Goal: Communication & Community: Answer question/provide support

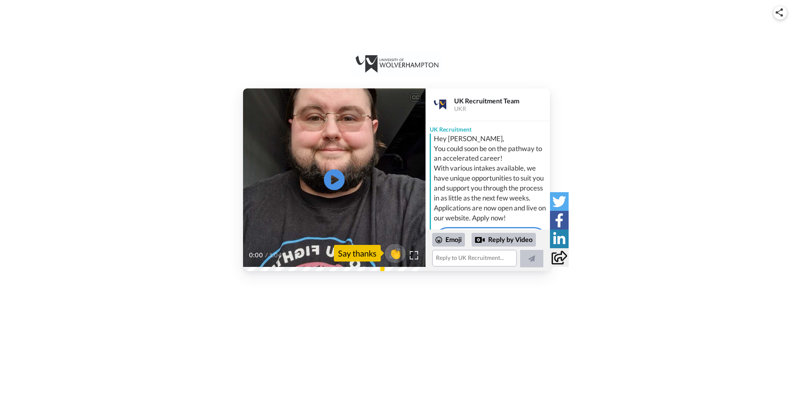
scroll to position [74, 0]
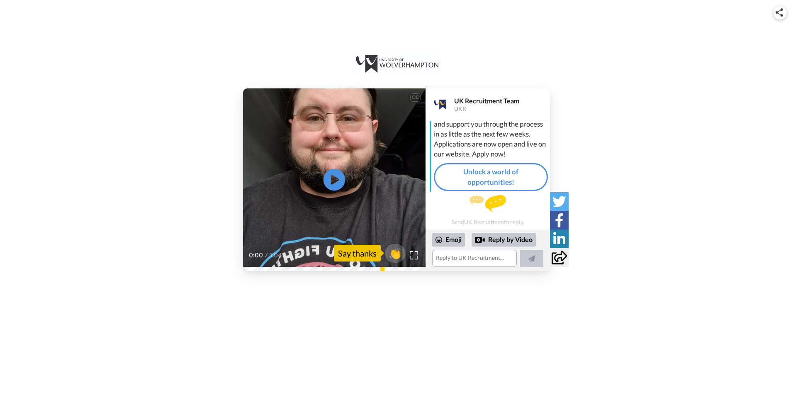
click at [333, 175] on icon "Play/Pause" at bounding box center [334, 179] width 22 height 39
click at [397, 254] on span "👏" at bounding box center [395, 253] width 26 height 17
click at [467, 248] on div "Emoji Reply by Video 👏" at bounding box center [487, 250] width 111 height 35
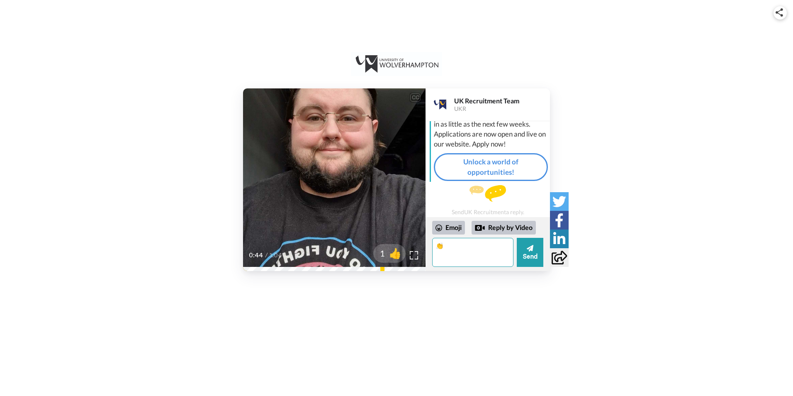
click at [467, 256] on textarea "👏" at bounding box center [472, 252] width 81 height 29
type textarea "👏"
click at [455, 228] on div "Emoji" at bounding box center [448, 227] width 33 height 13
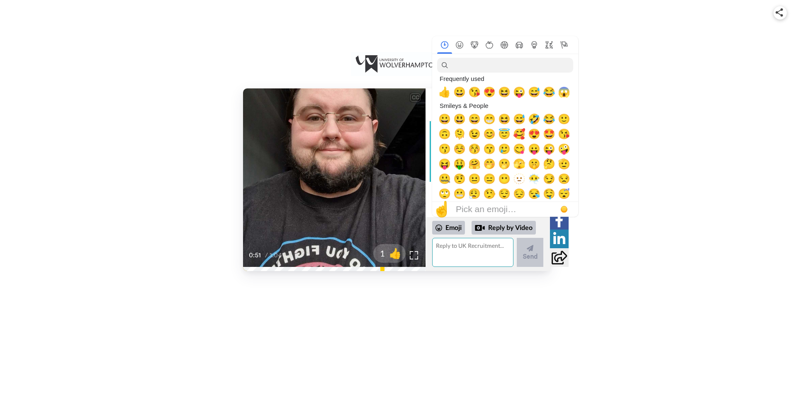
click at [479, 261] on textarea at bounding box center [472, 252] width 81 height 29
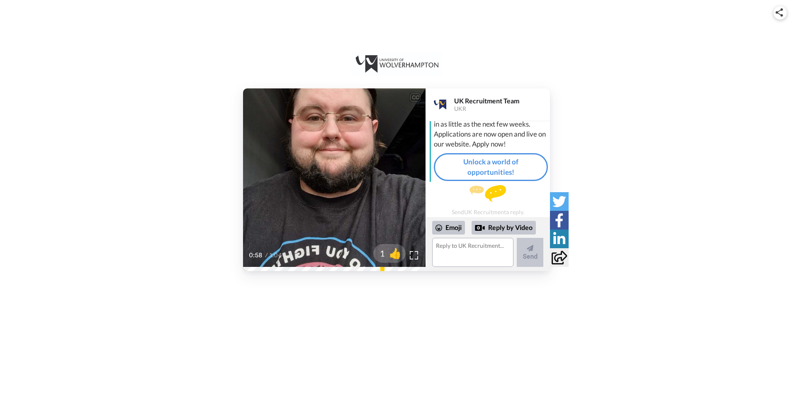
click at [354, 199] on video at bounding box center [334, 179] width 182 height 182
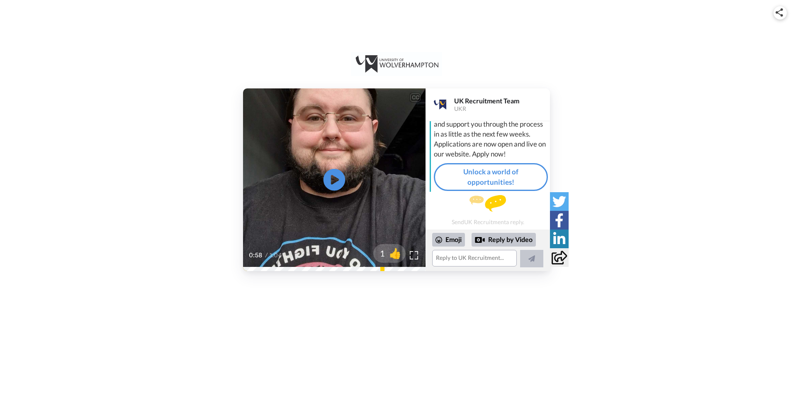
click at [344, 189] on icon "Play/Pause" at bounding box center [334, 179] width 22 height 39
click at [343, 188] on icon "Play/Pause" at bounding box center [334, 179] width 22 height 39
click at [284, 266] on div "0:59 / 1:04" at bounding box center [334, 257] width 182 height 17
click at [268, 267] on div "So why not join us here at the [GEOGRAPHIC_DATA], where postgraduate study has …" at bounding box center [334, 249] width 182 height 41
drag, startPoint x: 277, startPoint y: 266, endPoint x: 332, endPoint y: 191, distance: 93.5
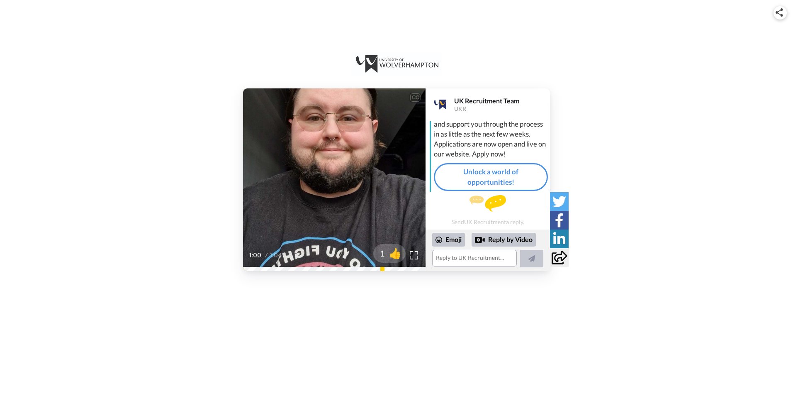
click at [332, 191] on icon "Play/Pause" at bounding box center [334, 179] width 22 height 39
click at [332, 192] on icon "Play/Pause" at bounding box center [334, 179] width 22 height 39
click at [472, 263] on textarea at bounding box center [474, 258] width 85 height 17
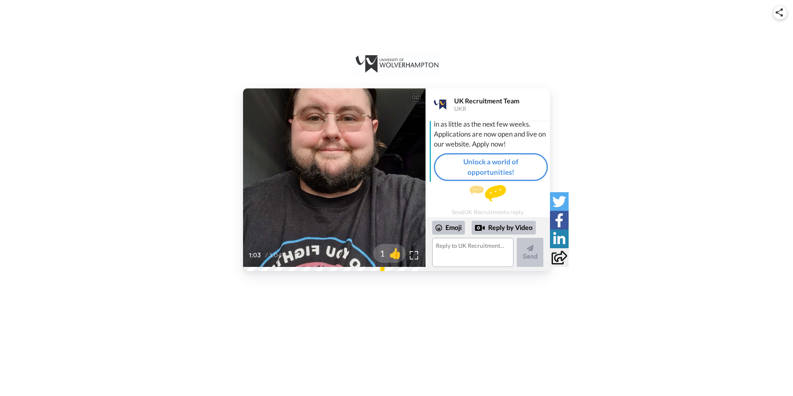
click at [514, 199] on div "Send UK Recruitment a reply." at bounding box center [487, 200] width 124 height 30
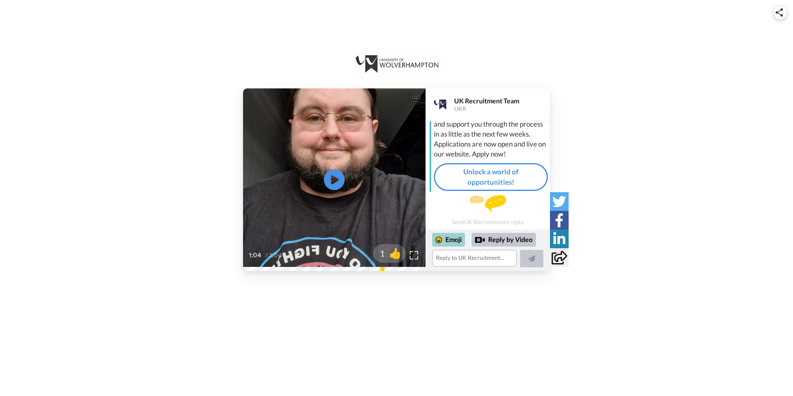
click at [447, 240] on div "Emoji" at bounding box center [448, 239] width 33 height 13
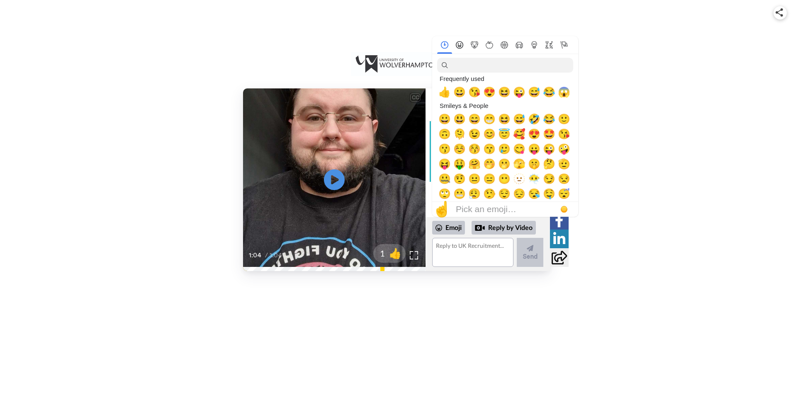
click at [459, 43] on icon "Smileys & People" at bounding box center [459, 44] width 7 height 7
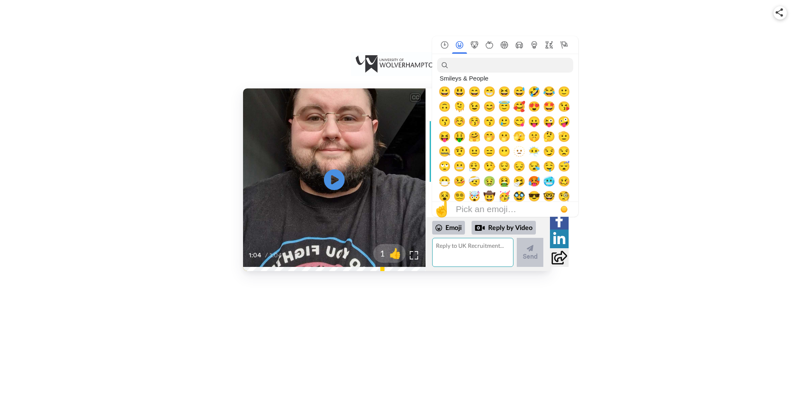
click at [479, 245] on textarea at bounding box center [472, 252] width 81 height 29
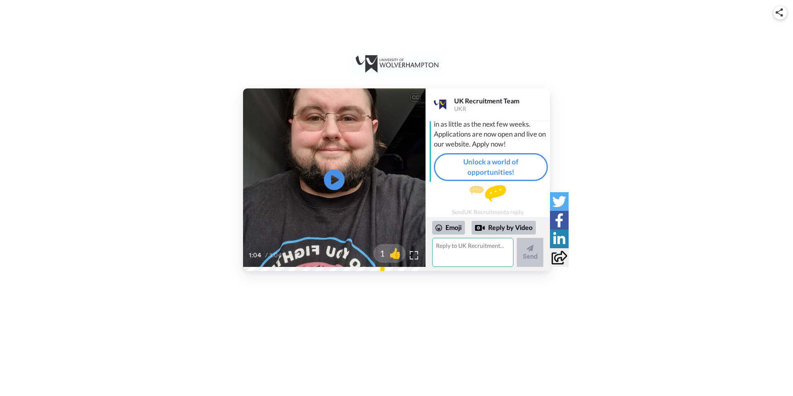
scroll to position [0, 0]
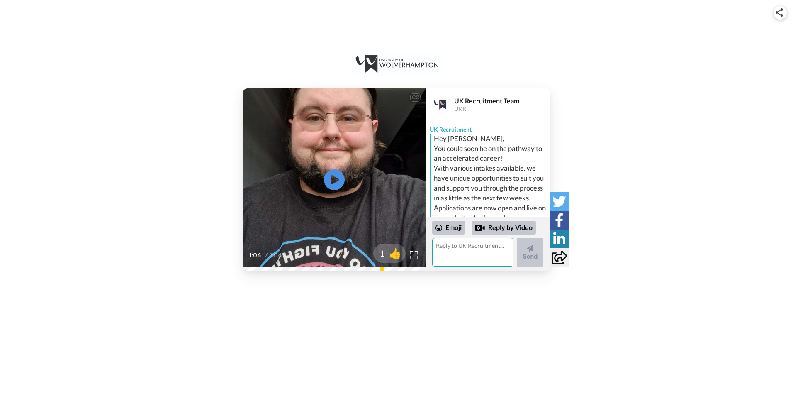
click at [480, 248] on textarea at bounding box center [472, 252] width 81 height 29
click at [461, 258] on textarea at bounding box center [472, 252] width 81 height 29
click at [455, 226] on div "Emoji" at bounding box center [448, 227] width 33 height 13
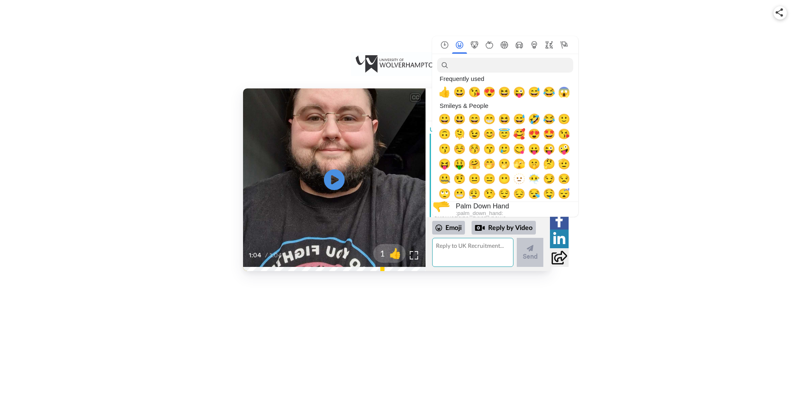
scroll to position [166, 0]
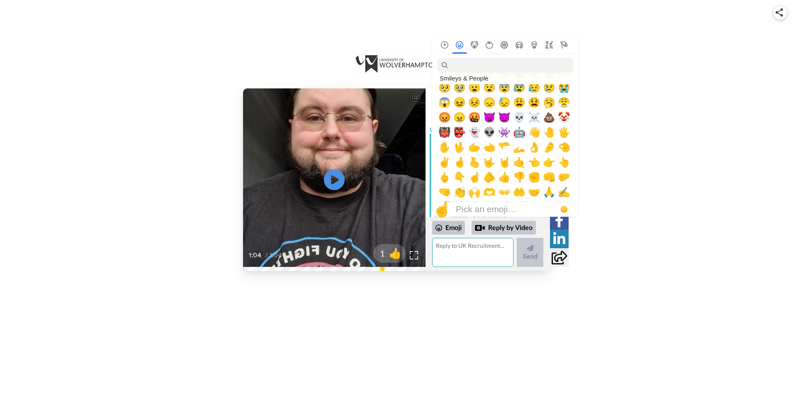
click at [480, 249] on textarea at bounding box center [472, 252] width 81 height 29
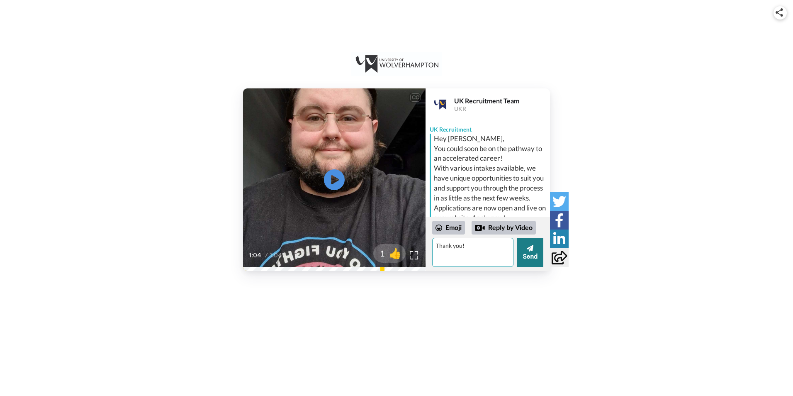
type textarea "Thank you!"
click at [538, 247] on button "Send" at bounding box center [530, 252] width 27 height 29
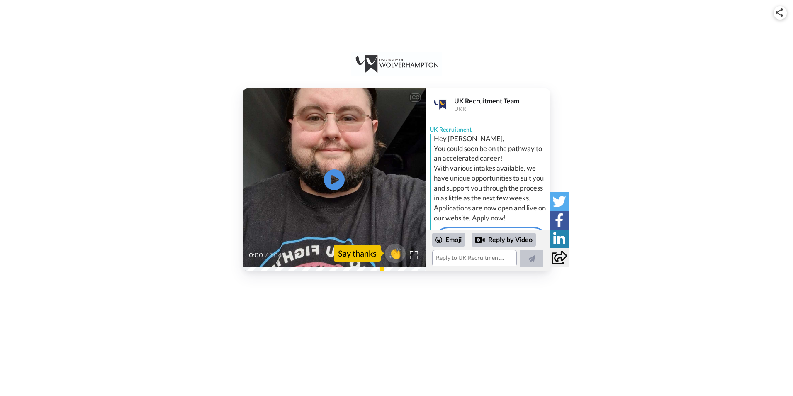
click at [345, 182] on video at bounding box center [334, 179] width 182 height 182
